Goal: Information Seeking & Learning: Check status

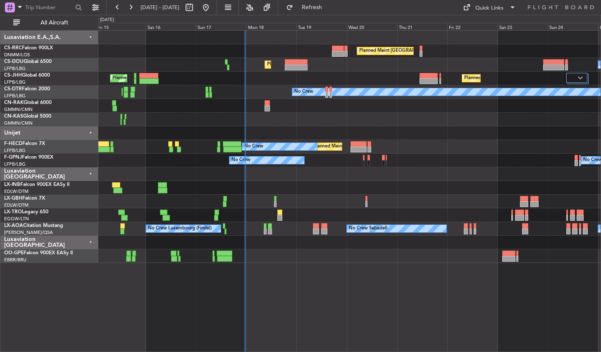
click at [355, 289] on div "Planned Maint [GEOGRAPHIC_DATA] ([GEOGRAPHIC_DATA]) Planned Maint [GEOGRAPHIC_D…" at bounding box center [349, 190] width 503 height 321
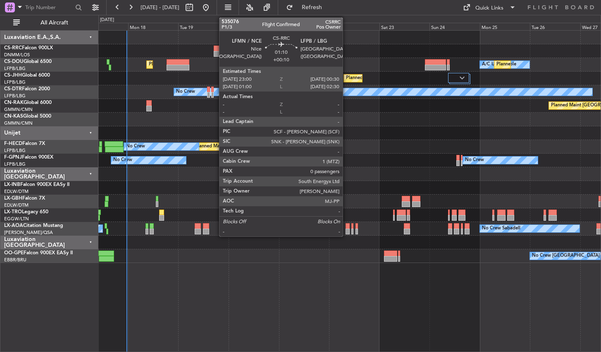
click at [294, 280] on div "Planned Maint [GEOGRAPHIC_DATA] ([GEOGRAPHIC_DATA]) A/C Unavailable Planned Mai…" at bounding box center [349, 190] width 503 height 321
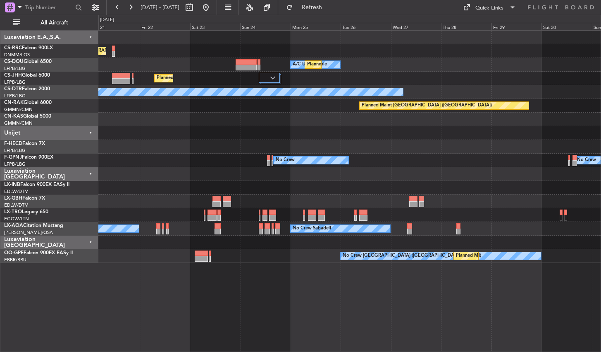
click at [303, 321] on div "Planned Maint [GEOGRAPHIC_DATA] ([GEOGRAPHIC_DATA]) A/C Unavailable Planned Mai…" at bounding box center [349, 190] width 503 height 321
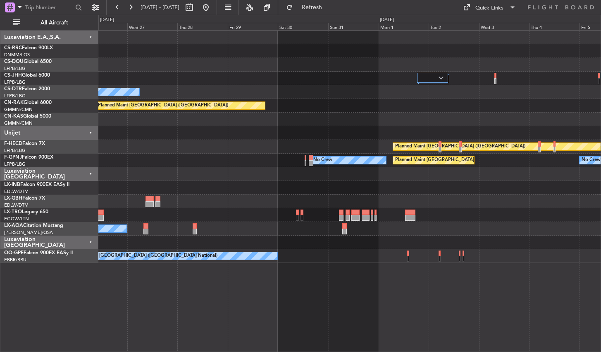
click at [285, 295] on div "A/C Unavailable Planned Maint [GEOGRAPHIC_DATA] ([GEOGRAPHIC_DATA]) No Crew Pla…" at bounding box center [349, 190] width 503 height 321
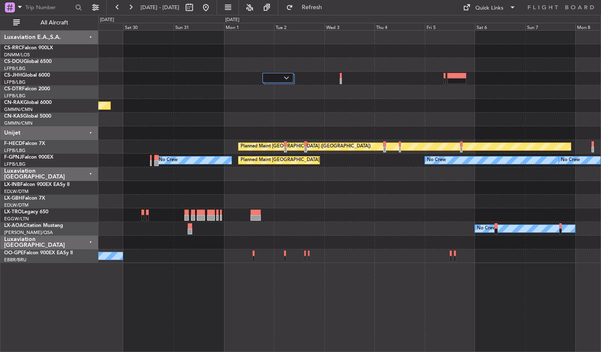
click at [287, 285] on div "No Crew Planned Maint [GEOGRAPHIC_DATA] ([GEOGRAPHIC_DATA]) Planned Maint [GEOG…" at bounding box center [349, 190] width 503 height 321
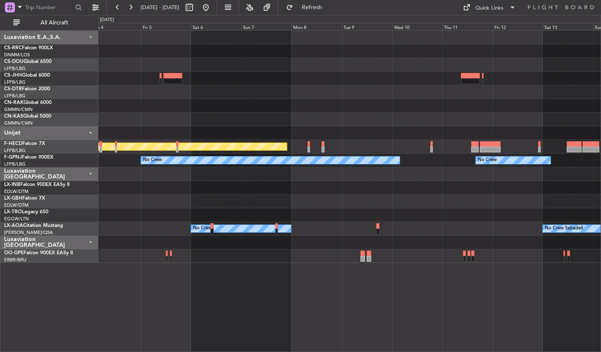
click at [217, 319] on div "Planned Maint [GEOGRAPHIC_DATA] ([GEOGRAPHIC_DATA]) No Crew No Crew No Crew No …" at bounding box center [349, 190] width 503 height 321
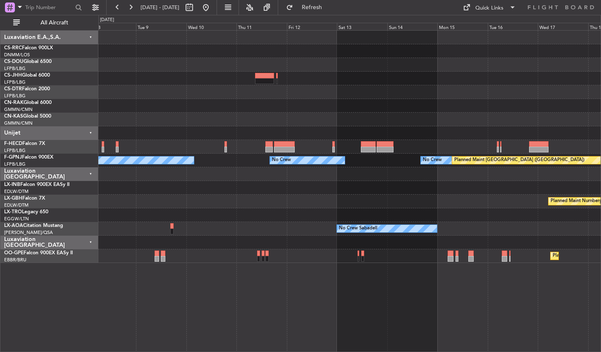
click at [214, 310] on div "Planned Maint [GEOGRAPHIC_DATA] ([GEOGRAPHIC_DATA]) No Crew No Crew No Crew No …" at bounding box center [349, 190] width 503 height 321
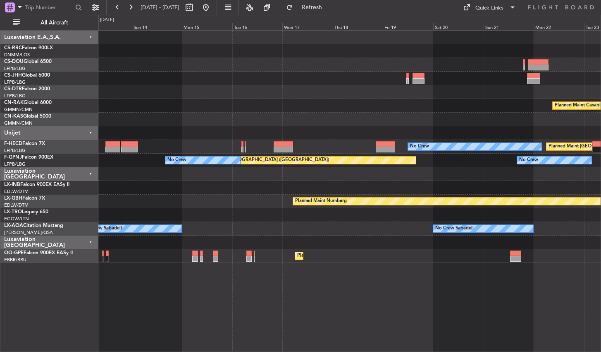
click at [208, 295] on div "Planned Maint Casablanca ([PERSON_NAME] Intl) No Crew Planned Maint [GEOGRAPHIC…" at bounding box center [349, 190] width 503 height 321
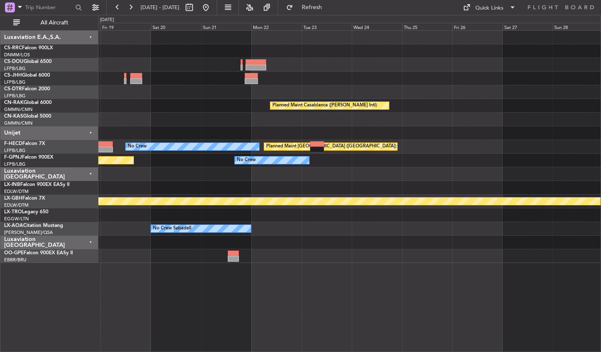
click at [249, 300] on div "Planned Maint Casablanca ([PERSON_NAME] Intl) No Crew Planned Maint [GEOGRAPHIC…" at bounding box center [349, 190] width 503 height 321
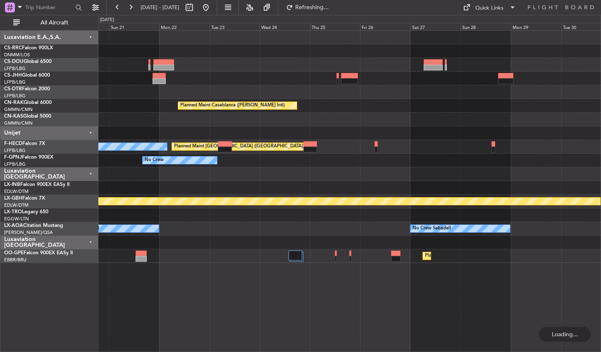
click at [382, 287] on div "Planned Maint Casablanca ([PERSON_NAME] Intl) Planned Maint [GEOGRAPHIC_DATA] (…" at bounding box center [349, 190] width 503 height 321
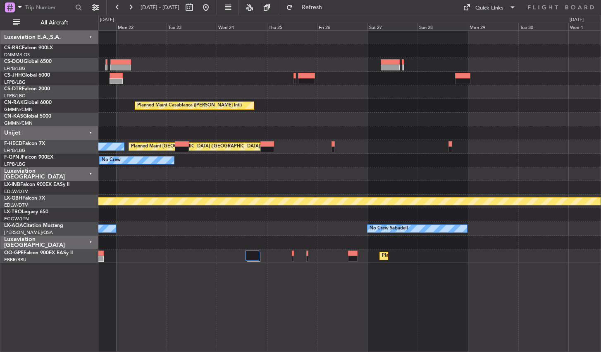
click at [314, 290] on div "Planned Maint Casablanca ([PERSON_NAME] Intl) Planned Maint [GEOGRAPHIC_DATA] (…" at bounding box center [349, 190] width 503 height 321
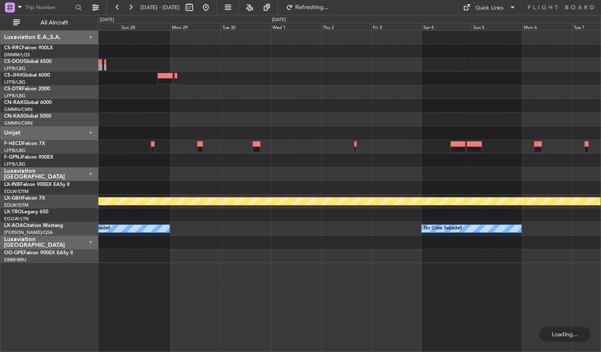
click at [259, 286] on div "Planned Maint Nurnberg No Crew Sabadell No Crew Sabadell Planned Maint [GEOGRAP…" at bounding box center [349, 190] width 503 height 321
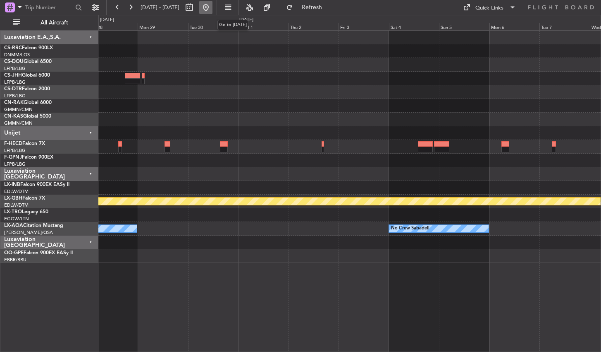
click at [213, 7] on button at bounding box center [205, 7] width 13 height 13
